Goal: Find specific page/section: Find specific page/section

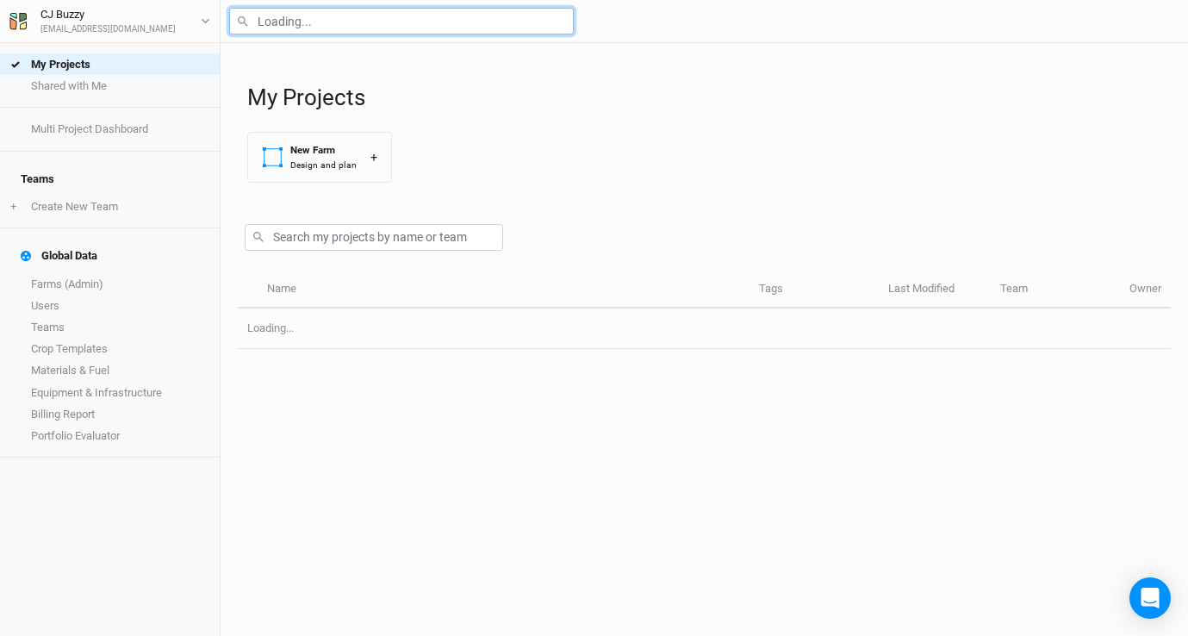
click at [277, 21] on input "text" at bounding box center [401, 21] width 345 height 27
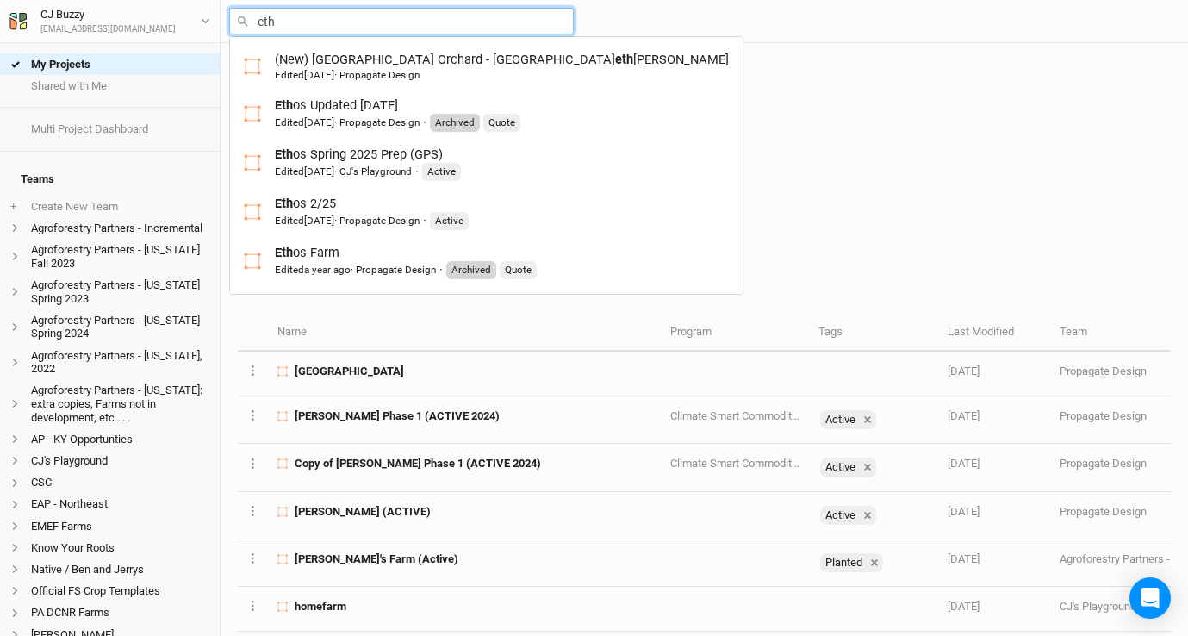
type input "etho"
type input "ethos Updated [DATE]"
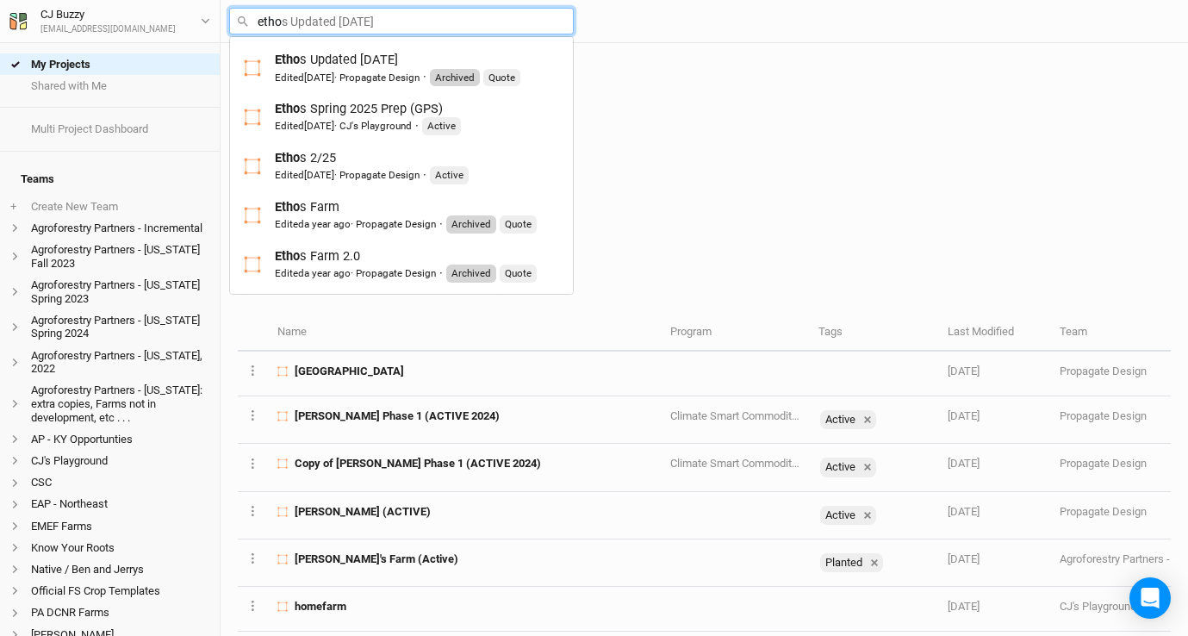
type input "ethos"
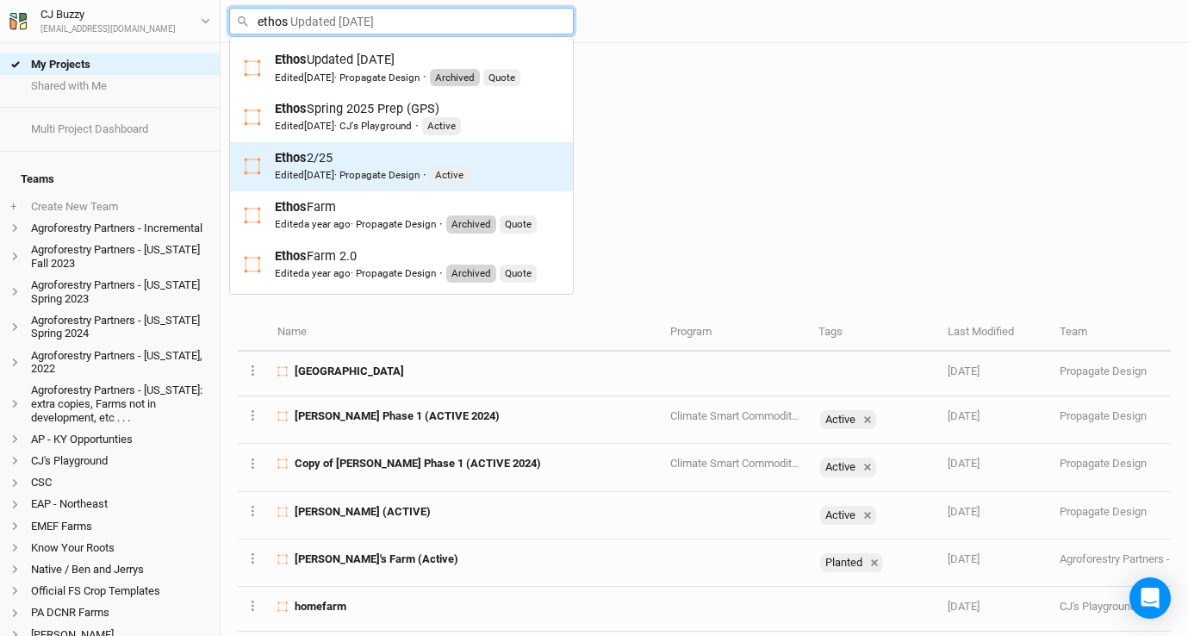
click at [352, 168] on div "Edited [DATE] · Propagate Design" at bounding box center [347, 175] width 145 height 14
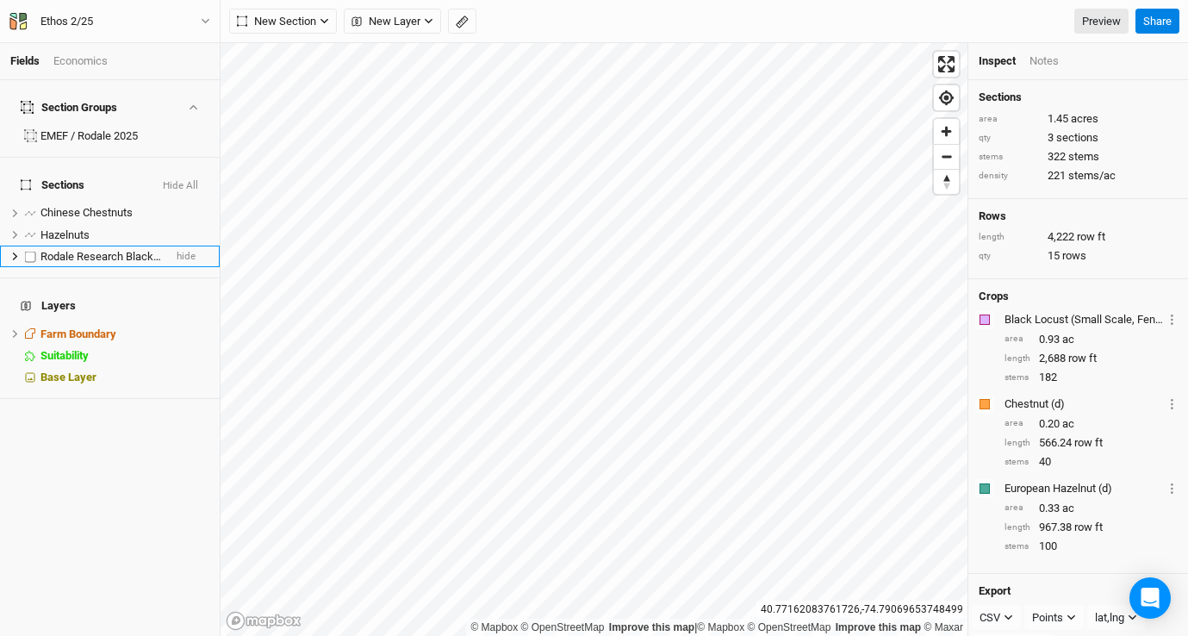
click at [81, 250] on span "Rodale Research Black Locust" at bounding box center [114, 256] width 149 height 13
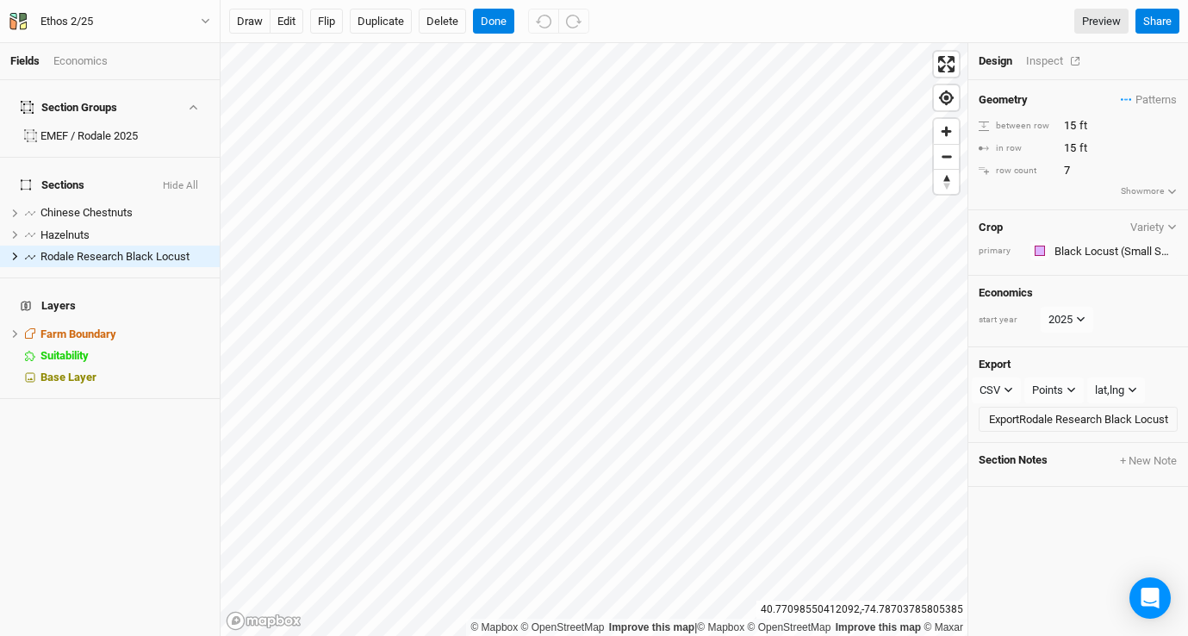
click at [1048, 61] on div "Inspect" at bounding box center [1056, 61] width 61 height 16
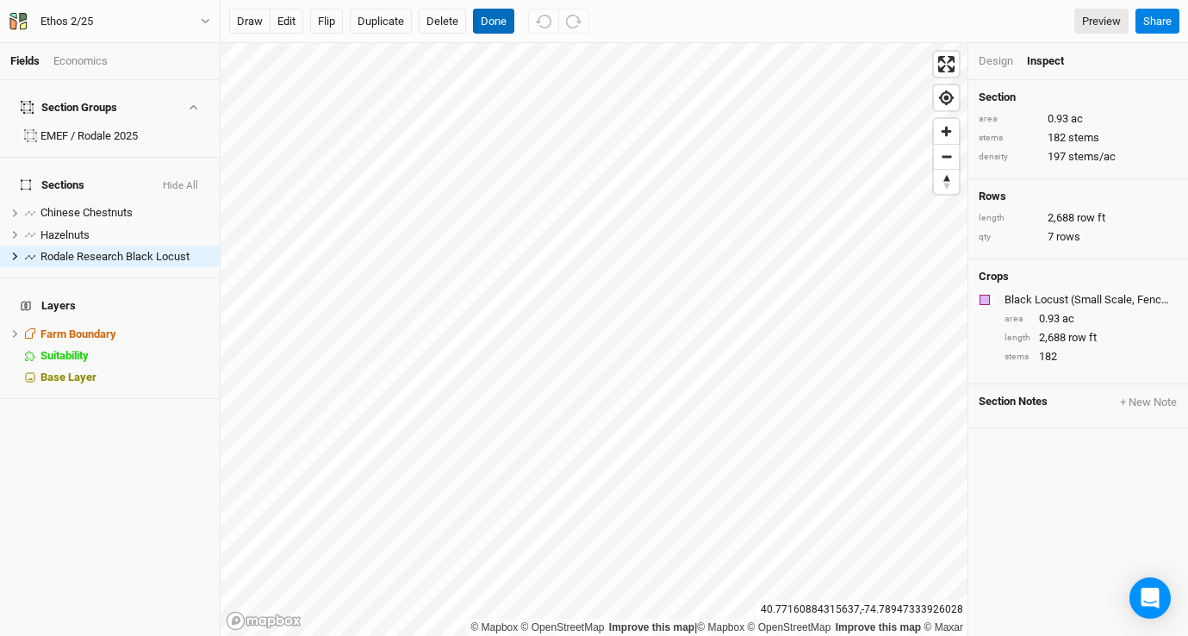
click at [492, 20] on button "Done" at bounding box center [493, 22] width 41 height 26
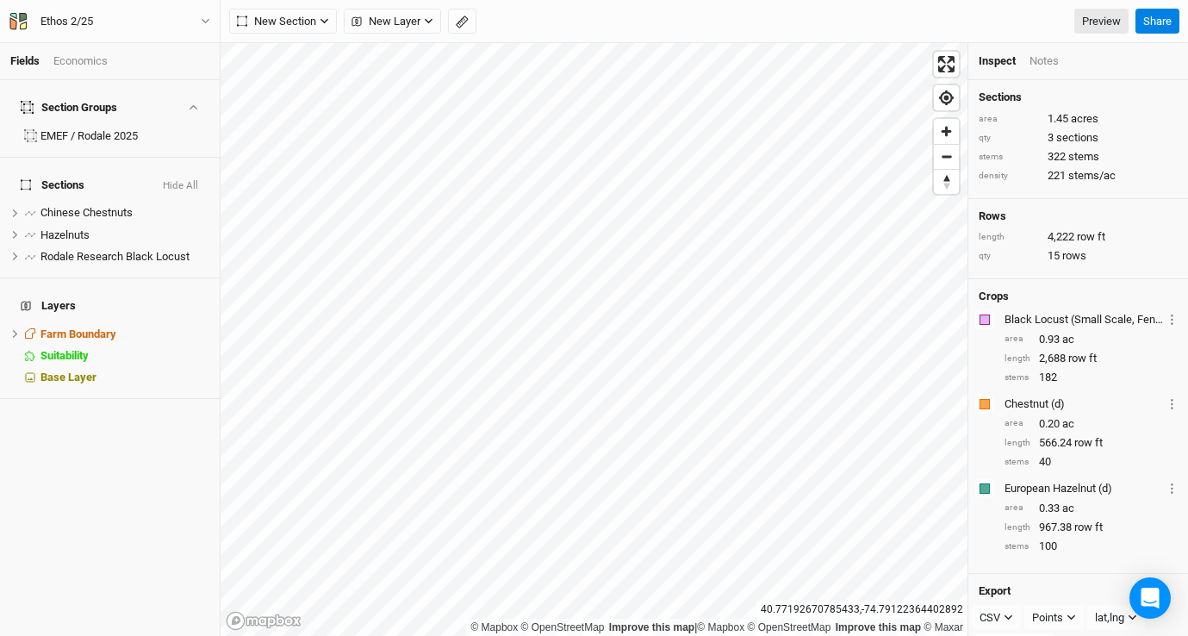
click at [697, 635] on html "Fields Economics Section Groups EMEF / Rodale 2025 Sections Hide All Chinese Ch…" at bounding box center [594, 318] width 1188 height 636
